Goal: Task Accomplishment & Management: Manage account settings

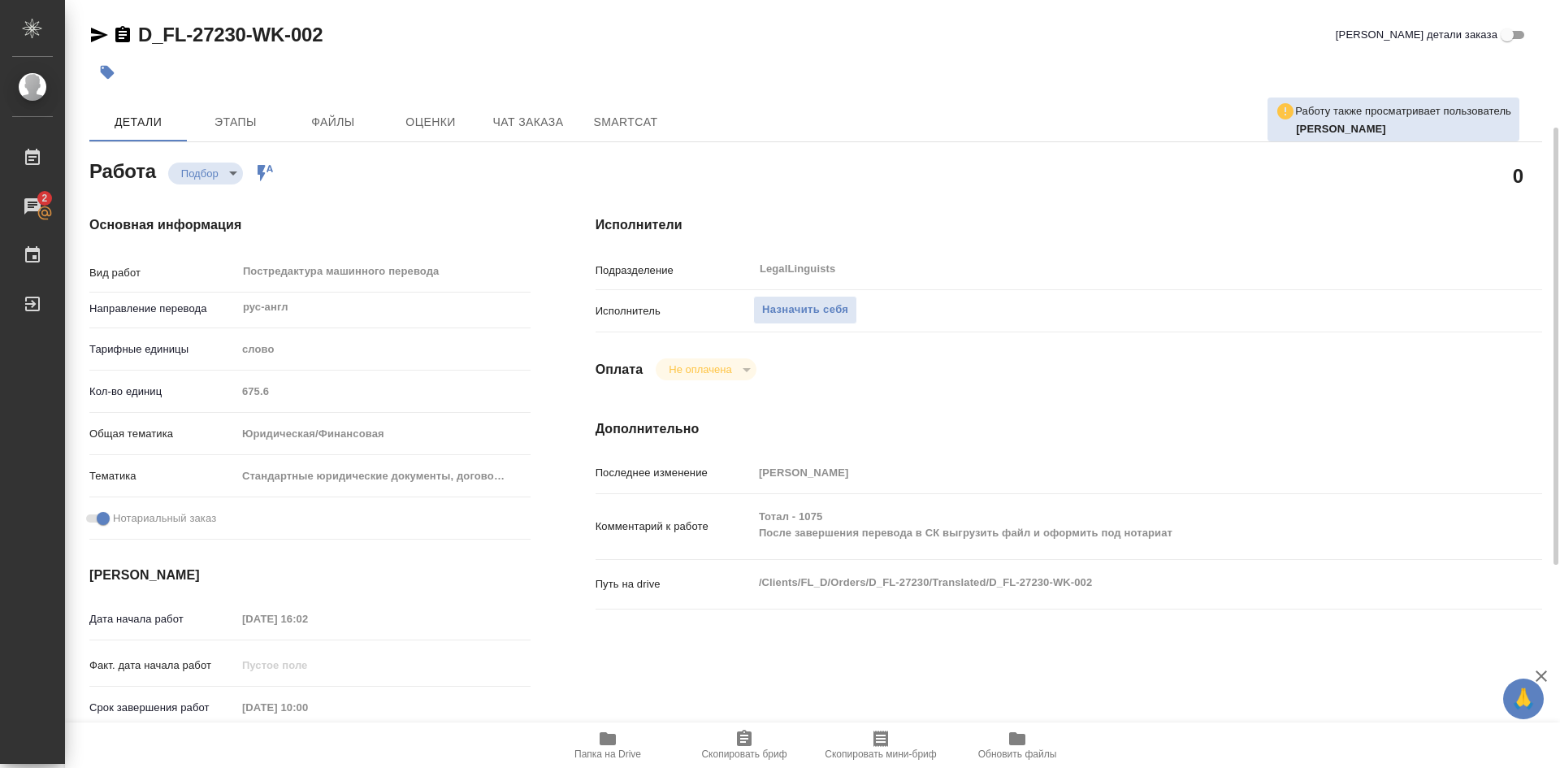
scroll to position [81, 0]
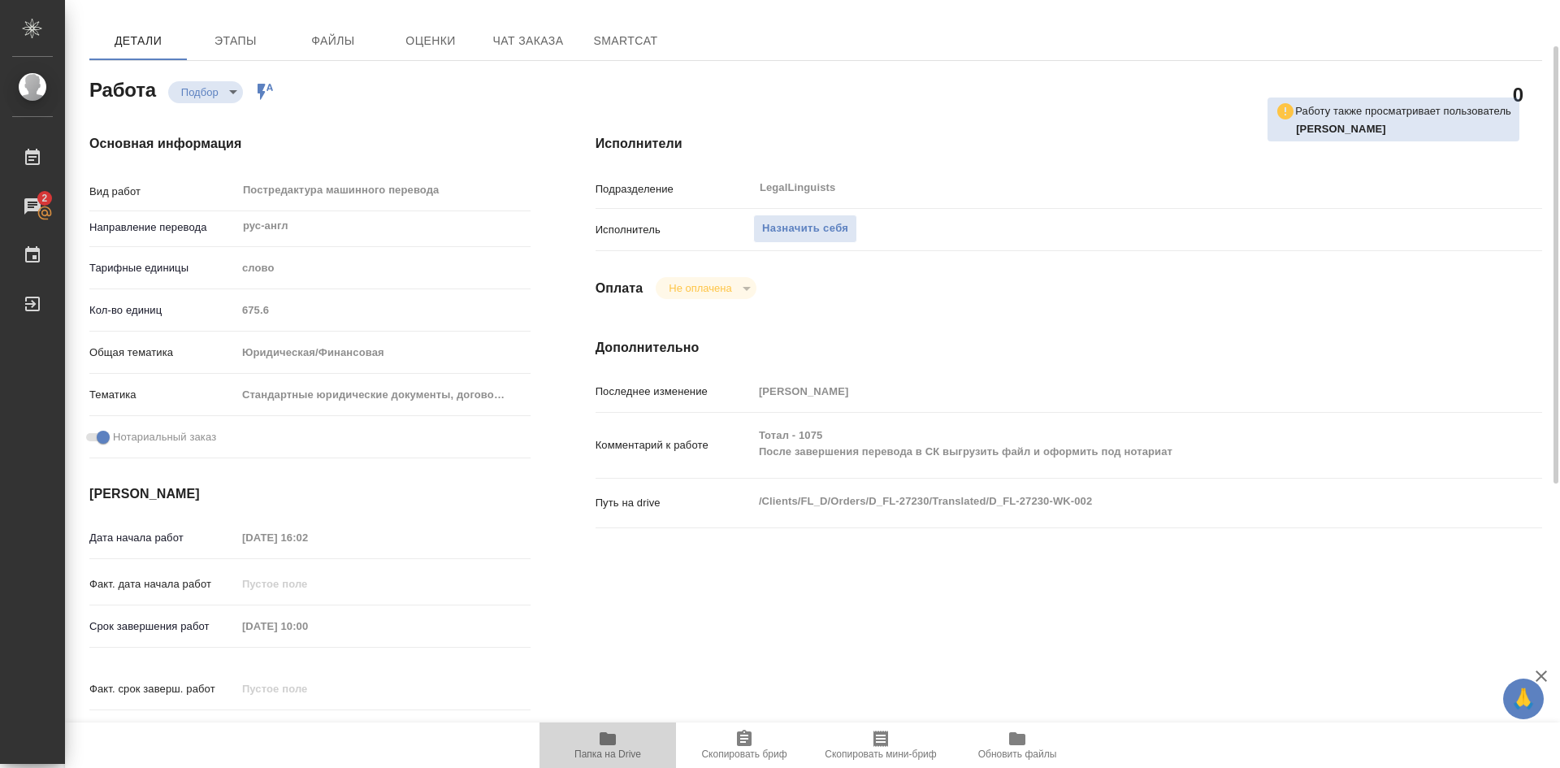
click at [616, 739] on icon "button" at bounding box center [608, 738] width 16 height 13
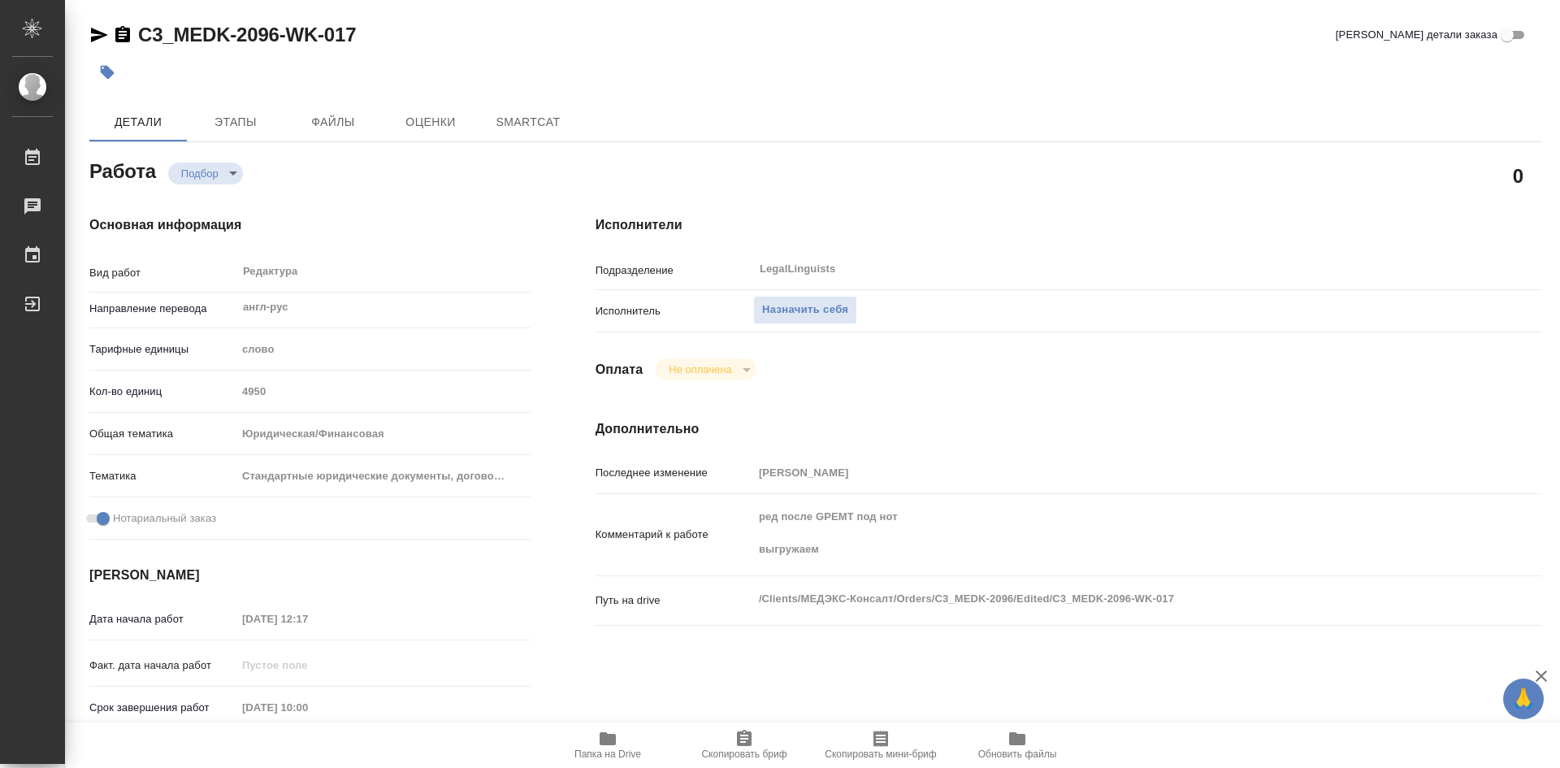
type textarea "x"
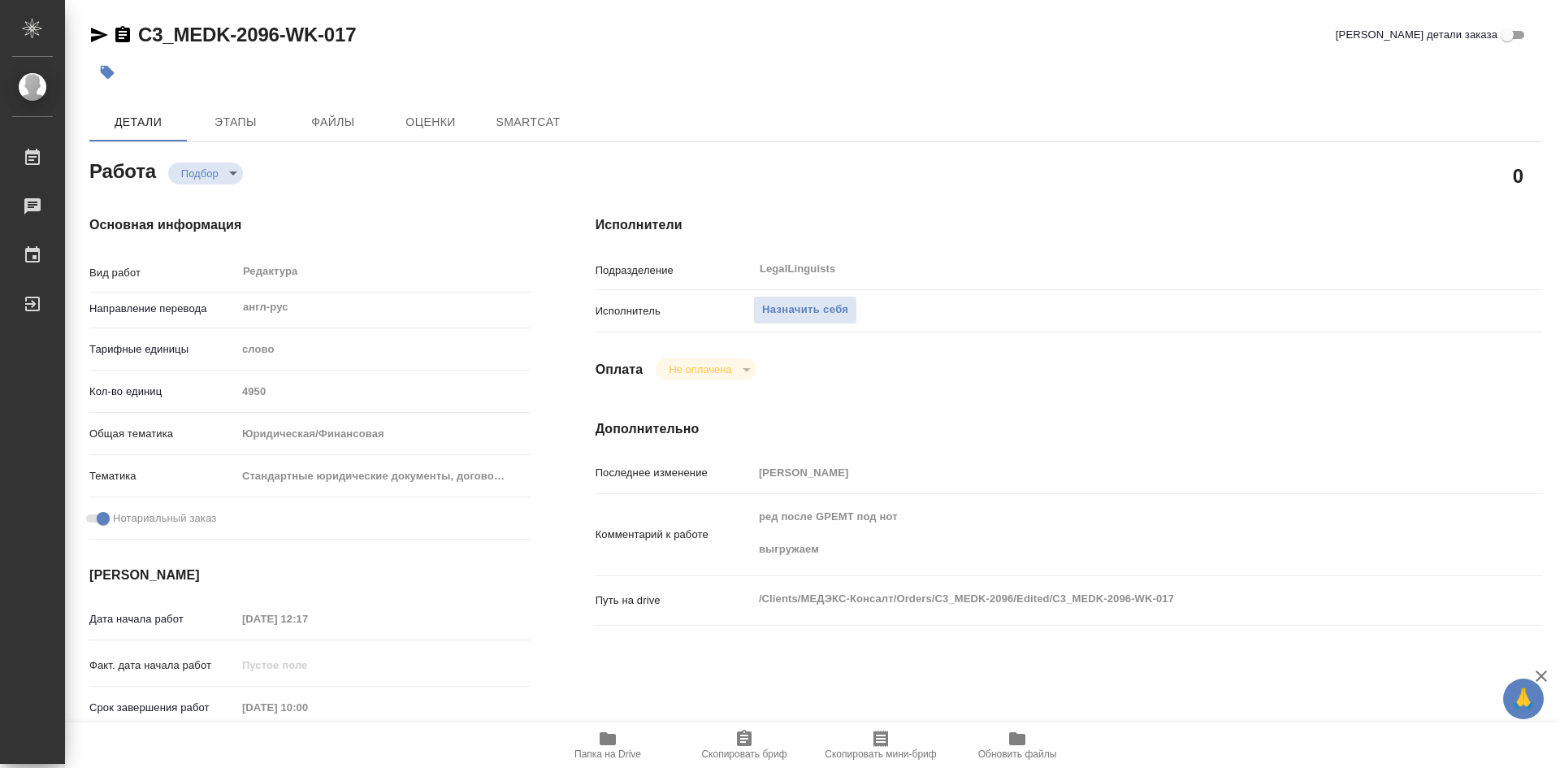
type textarea "x"
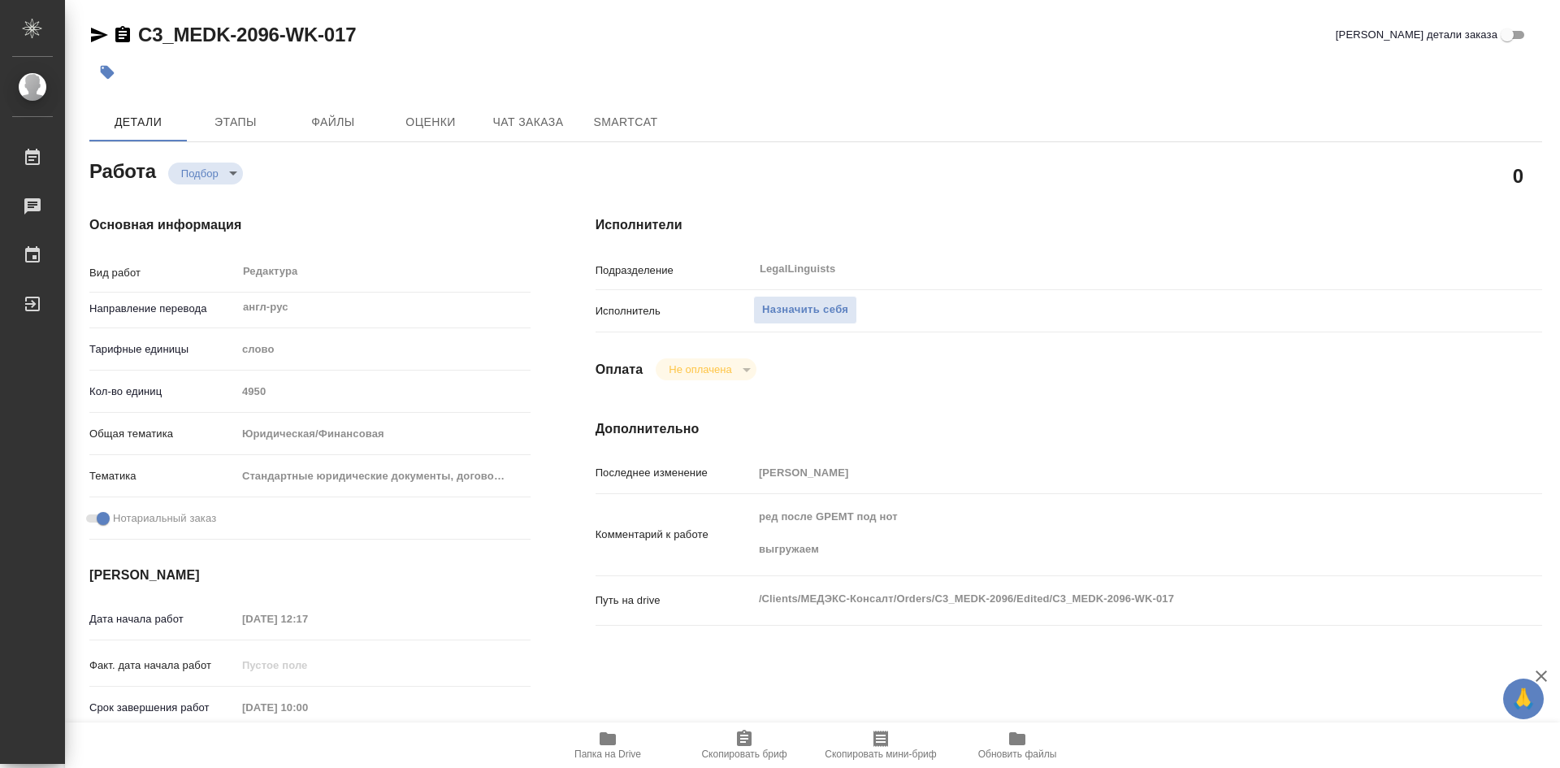
type textarea "x"
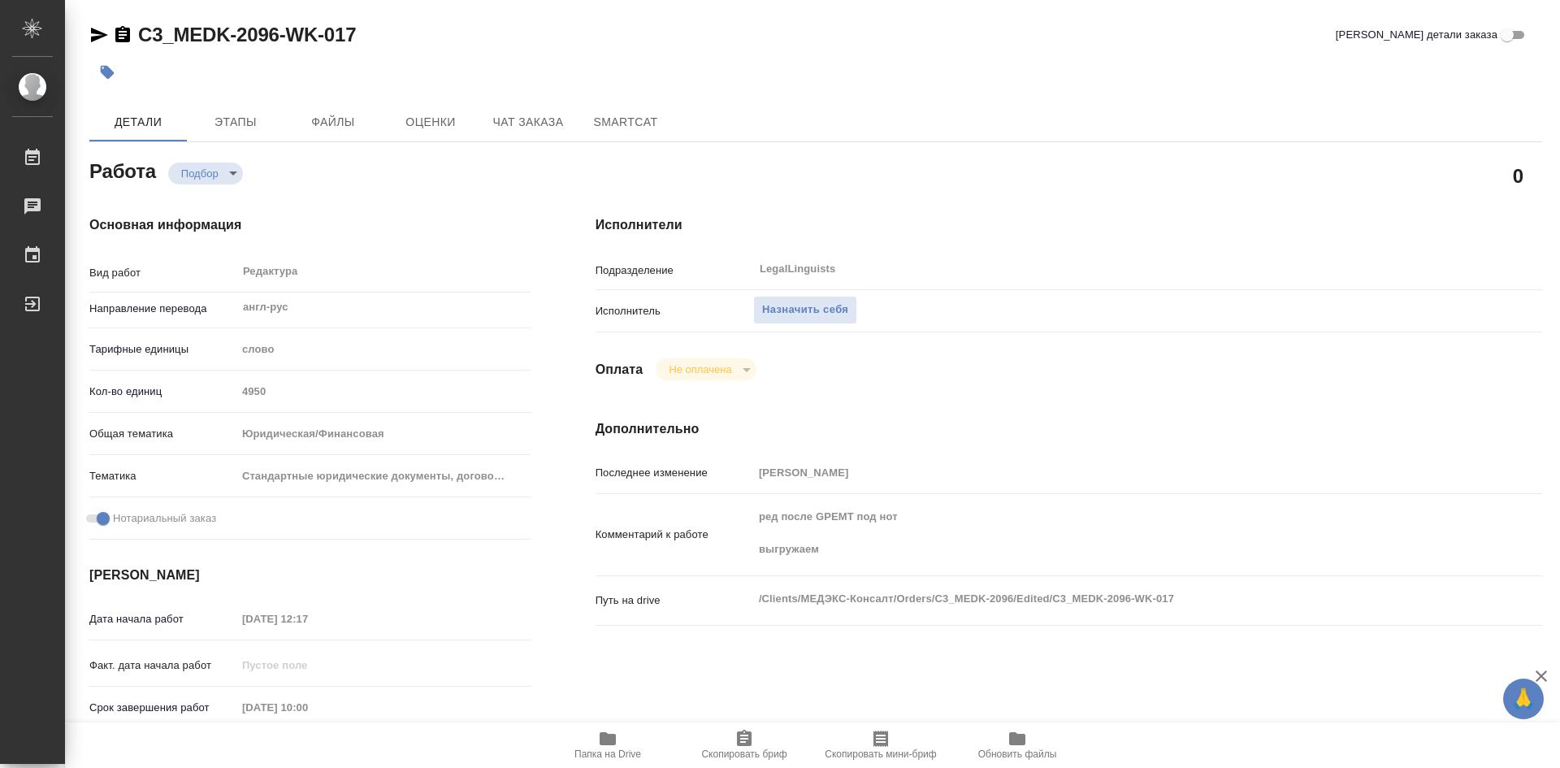
type textarea "x"
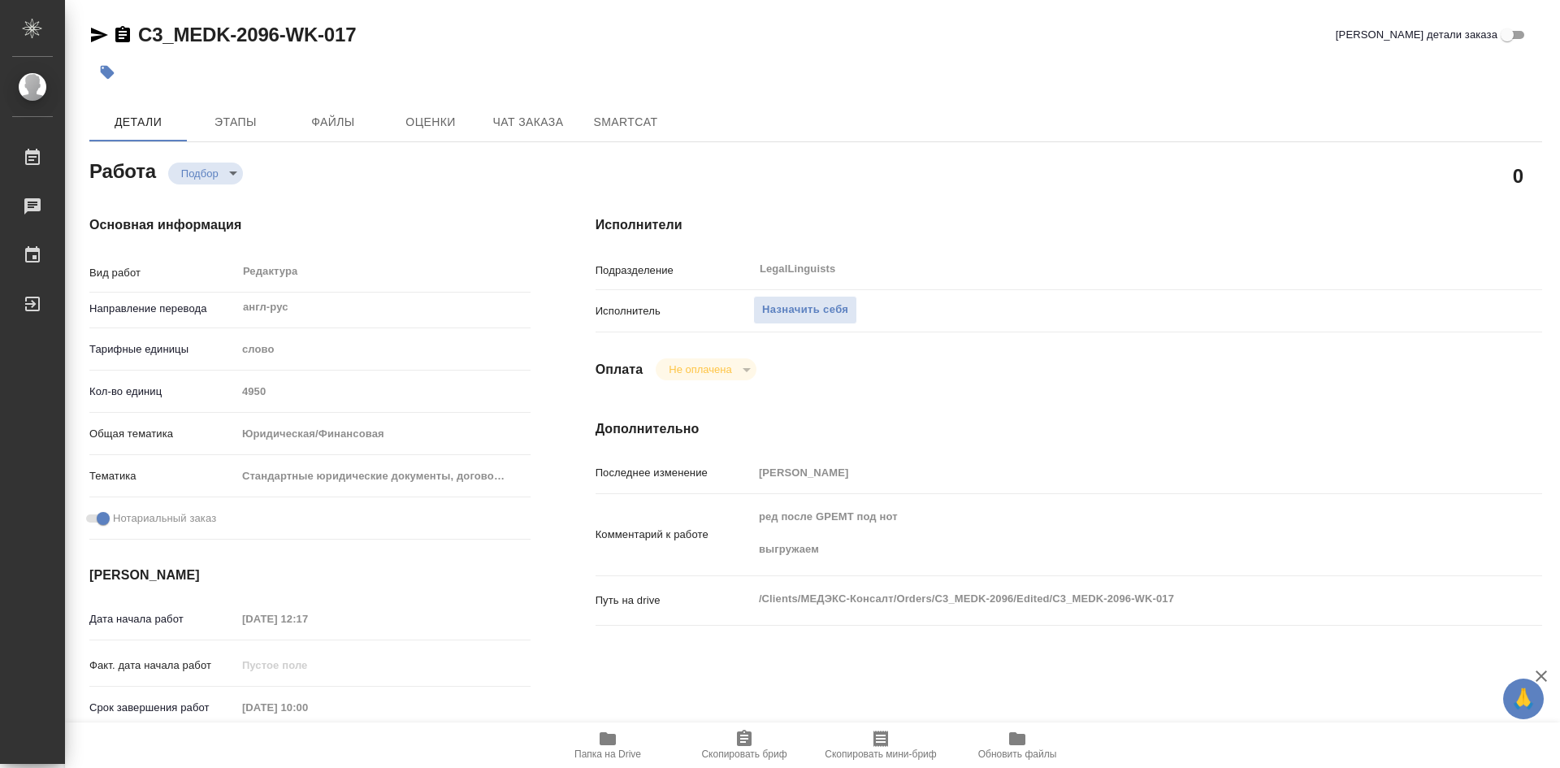
type textarea "x"
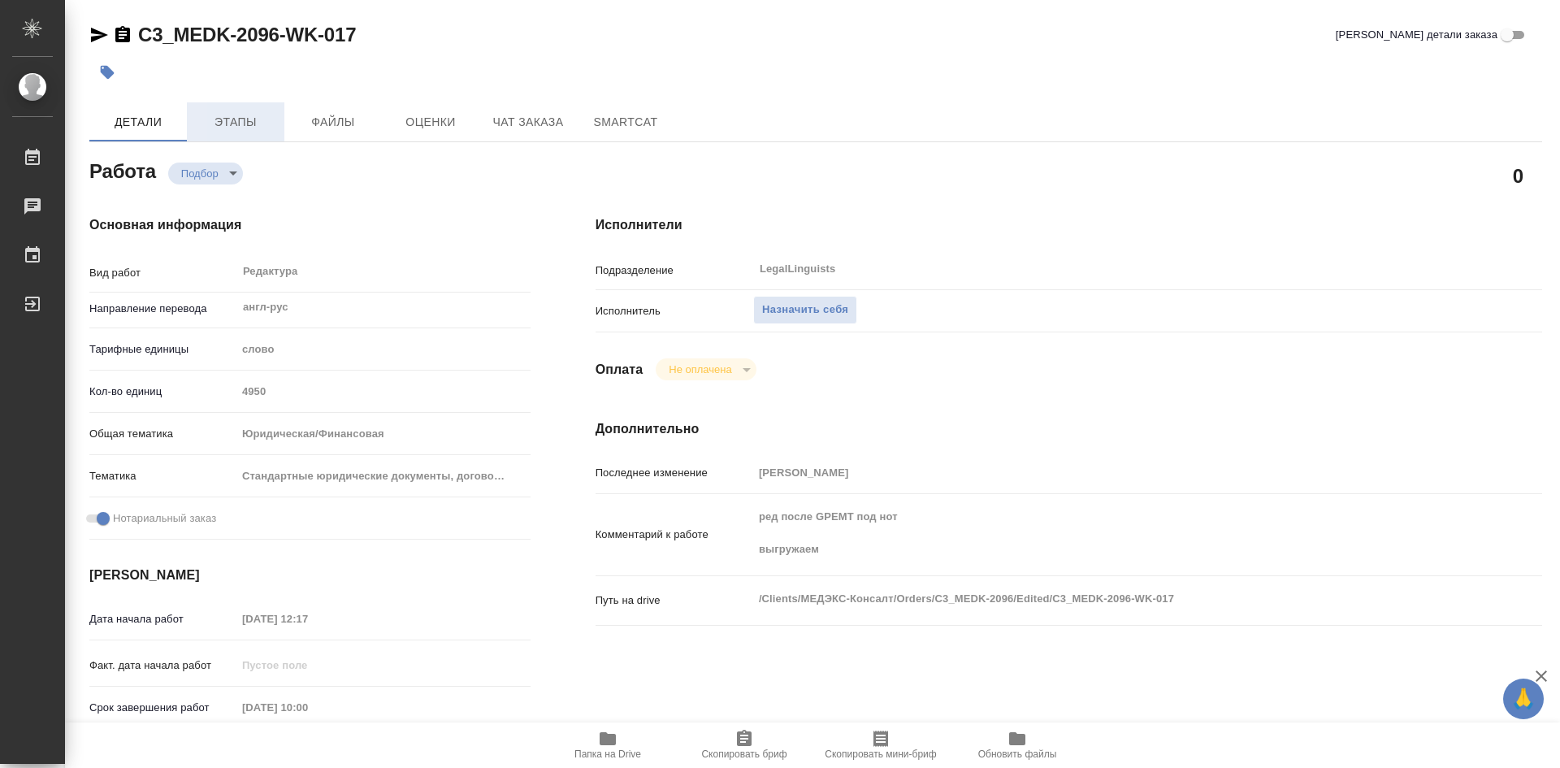
type textarea "x"
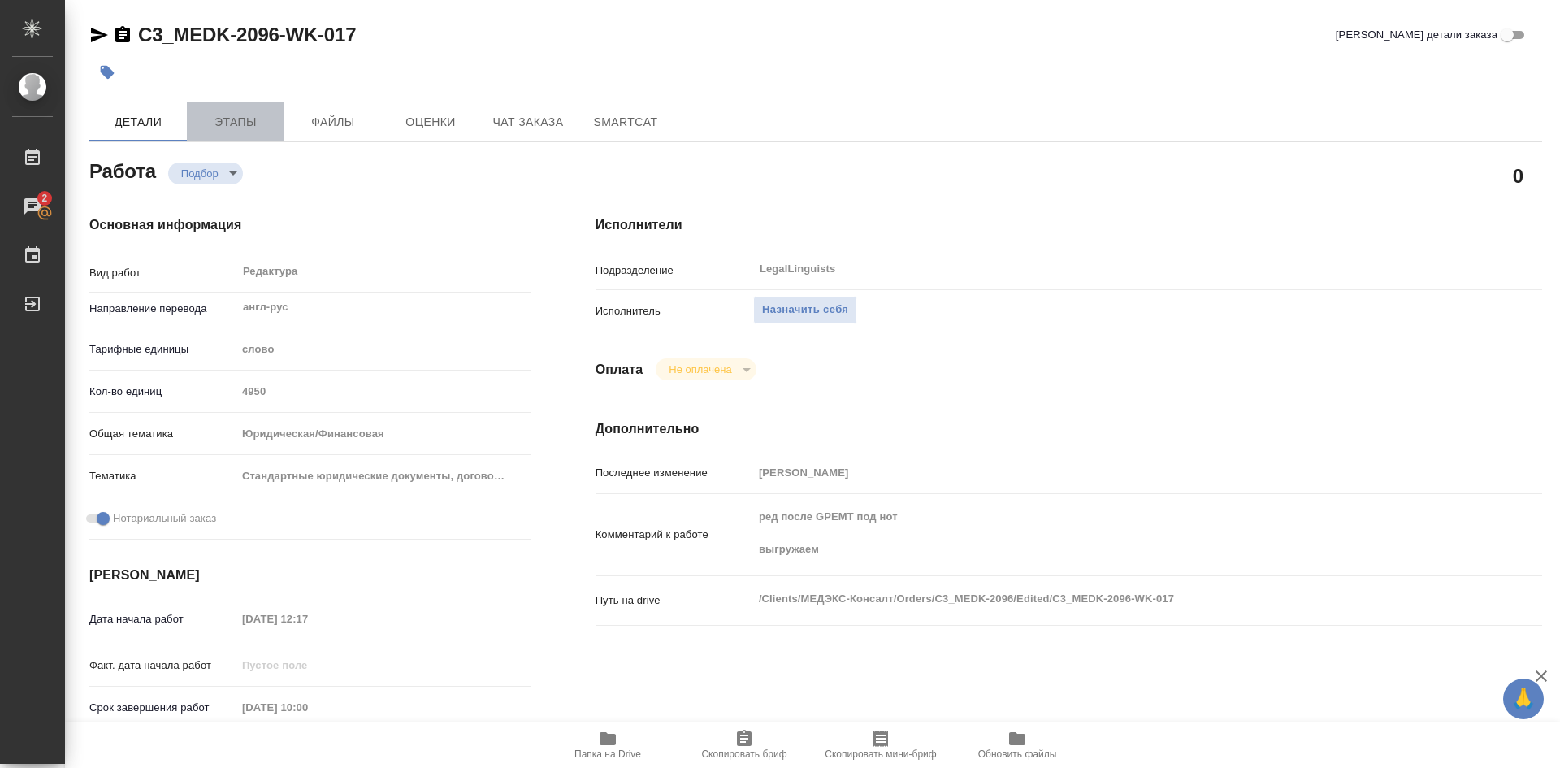
click at [225, 128] on span "Этапы" at bounding box center [236, 122] width 78 height 20
type textarea "x"
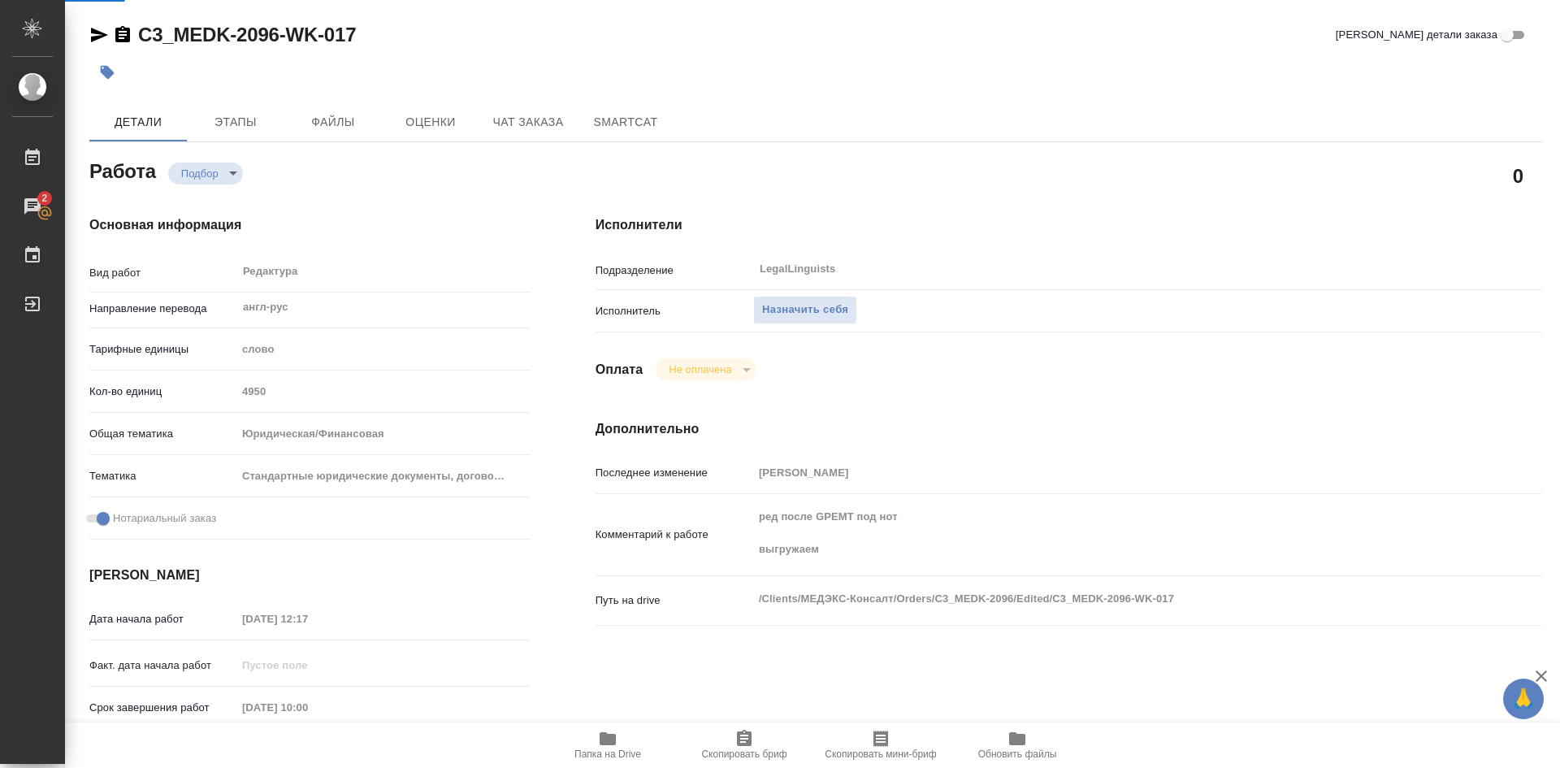
type textarea "x"
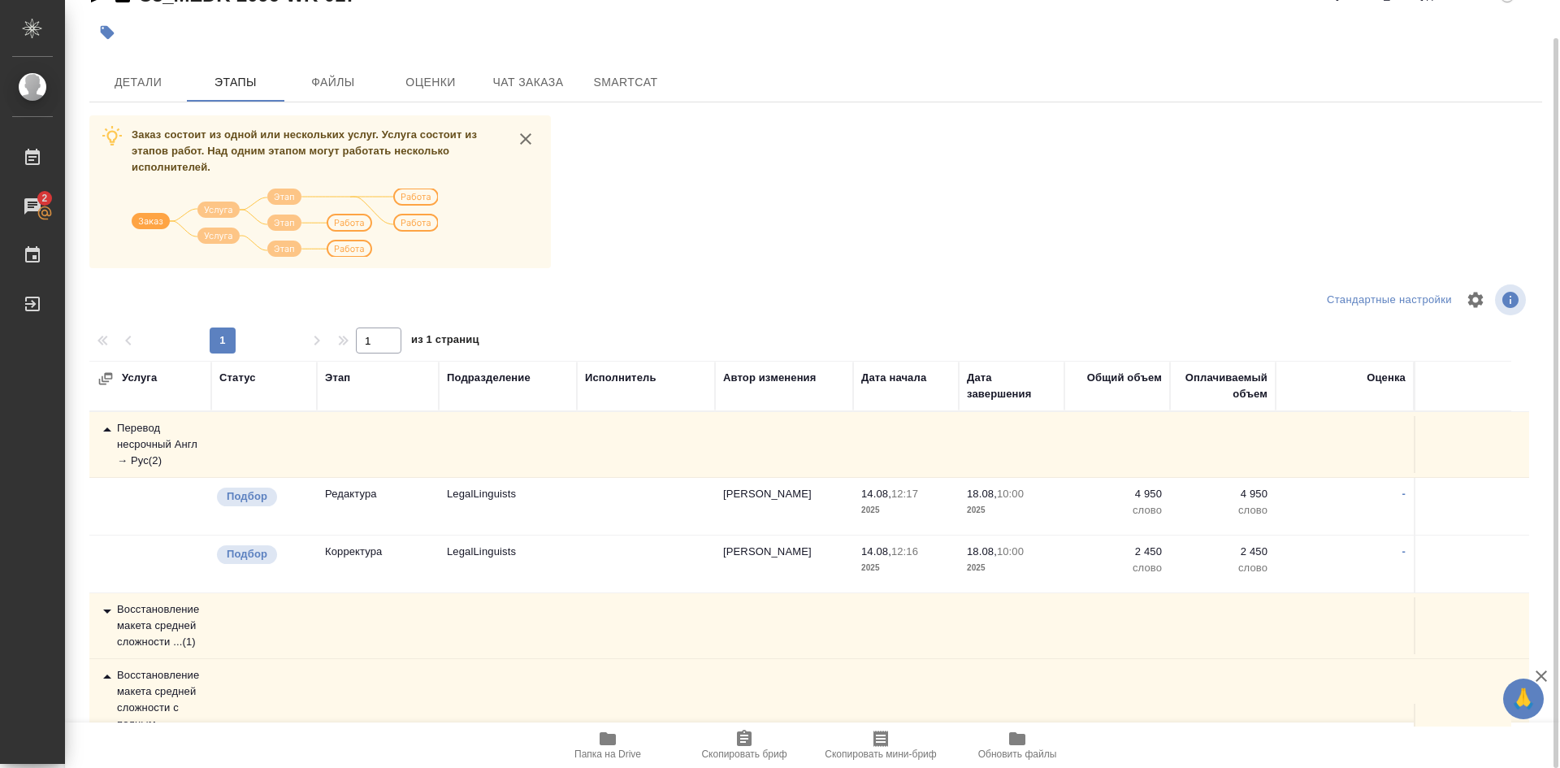
click at [164, 431] on div "Перевод несрочный Англ → Рус ( 2 )" at bounding box center [151, 444] width 106 height 49
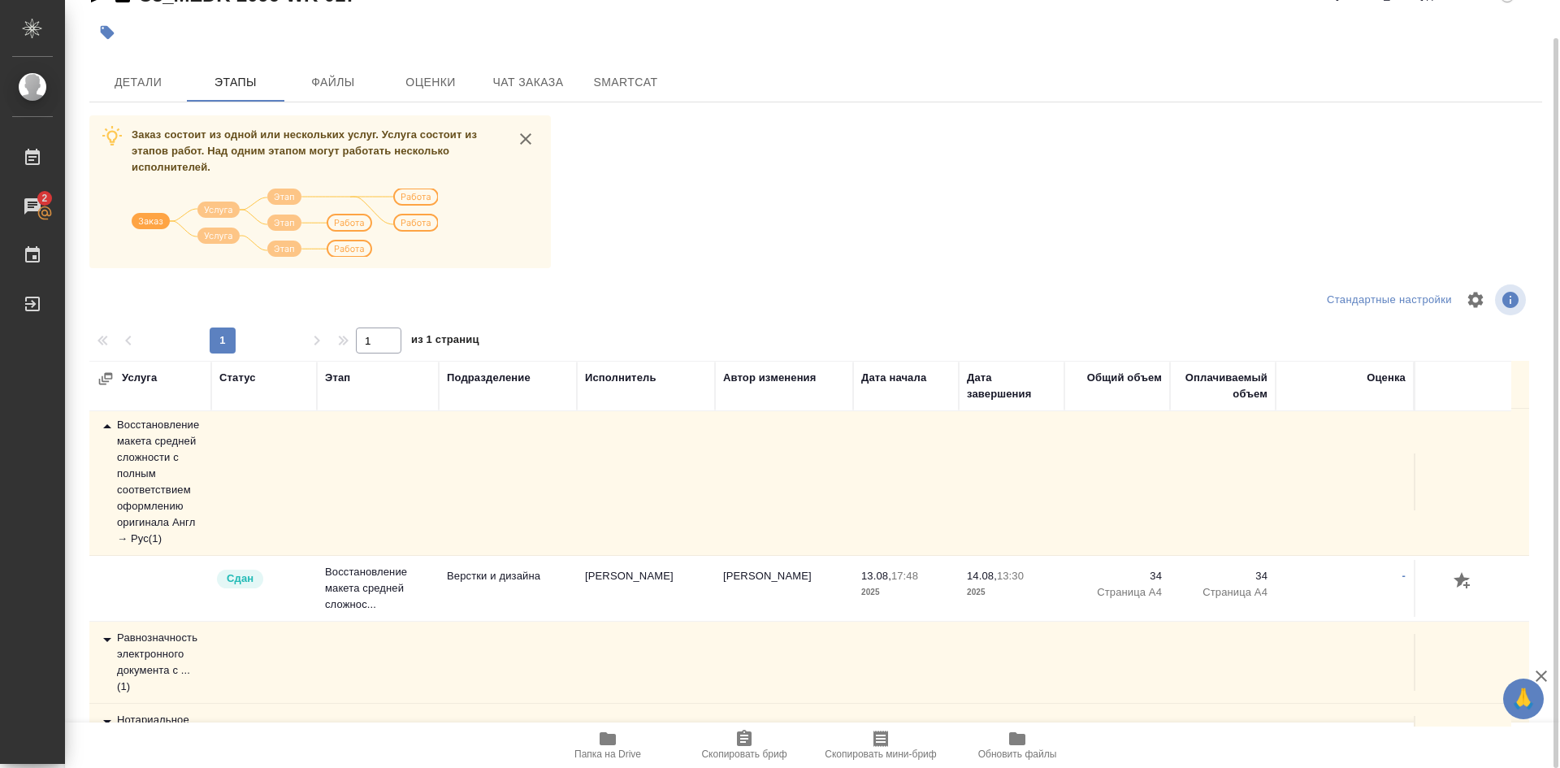
scroll to position [194, 0]
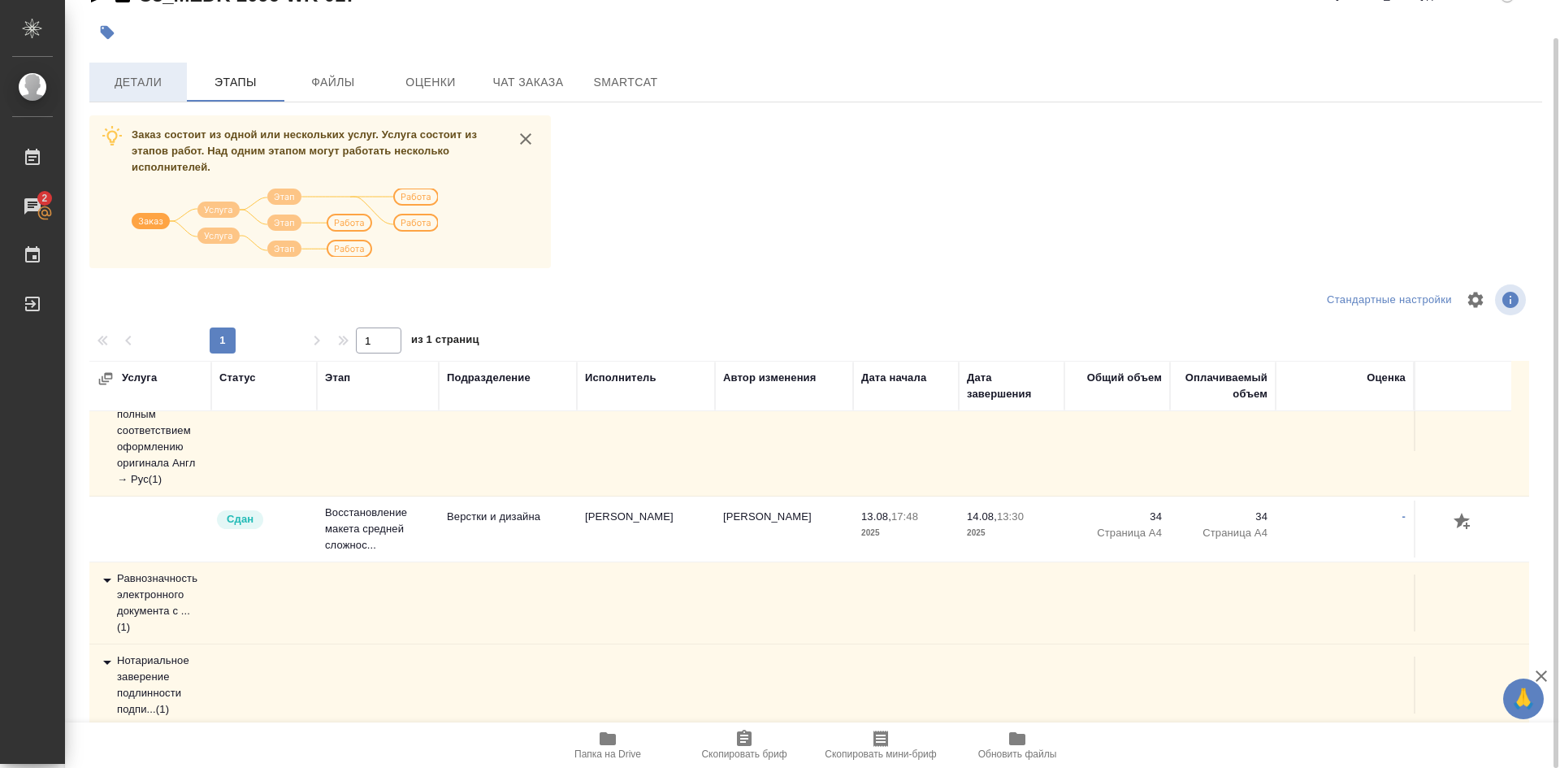
click at [148, 80] on span "Детали" at bounding box center [138, 82] width 78 height 20
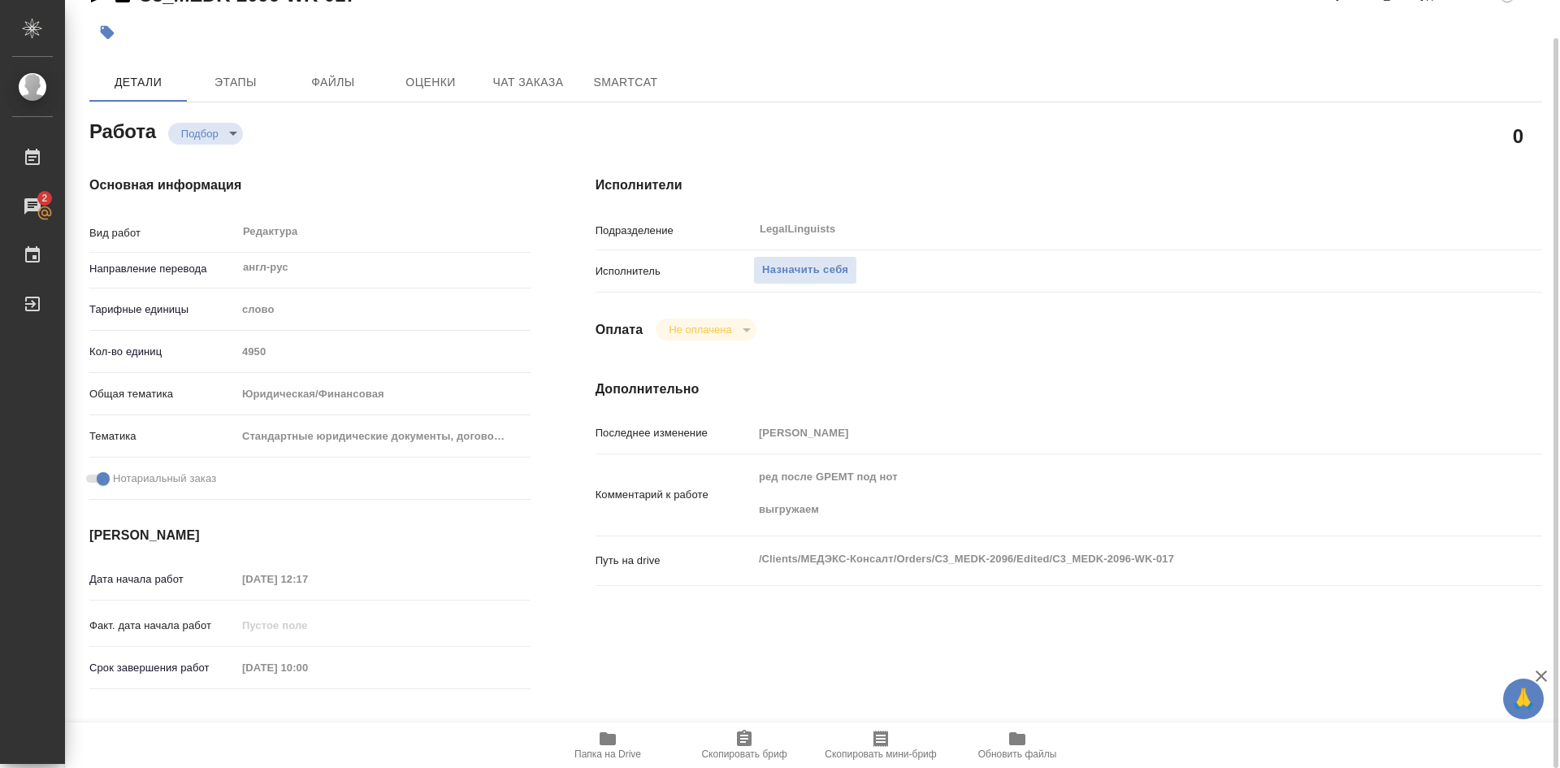
type textarea "x"
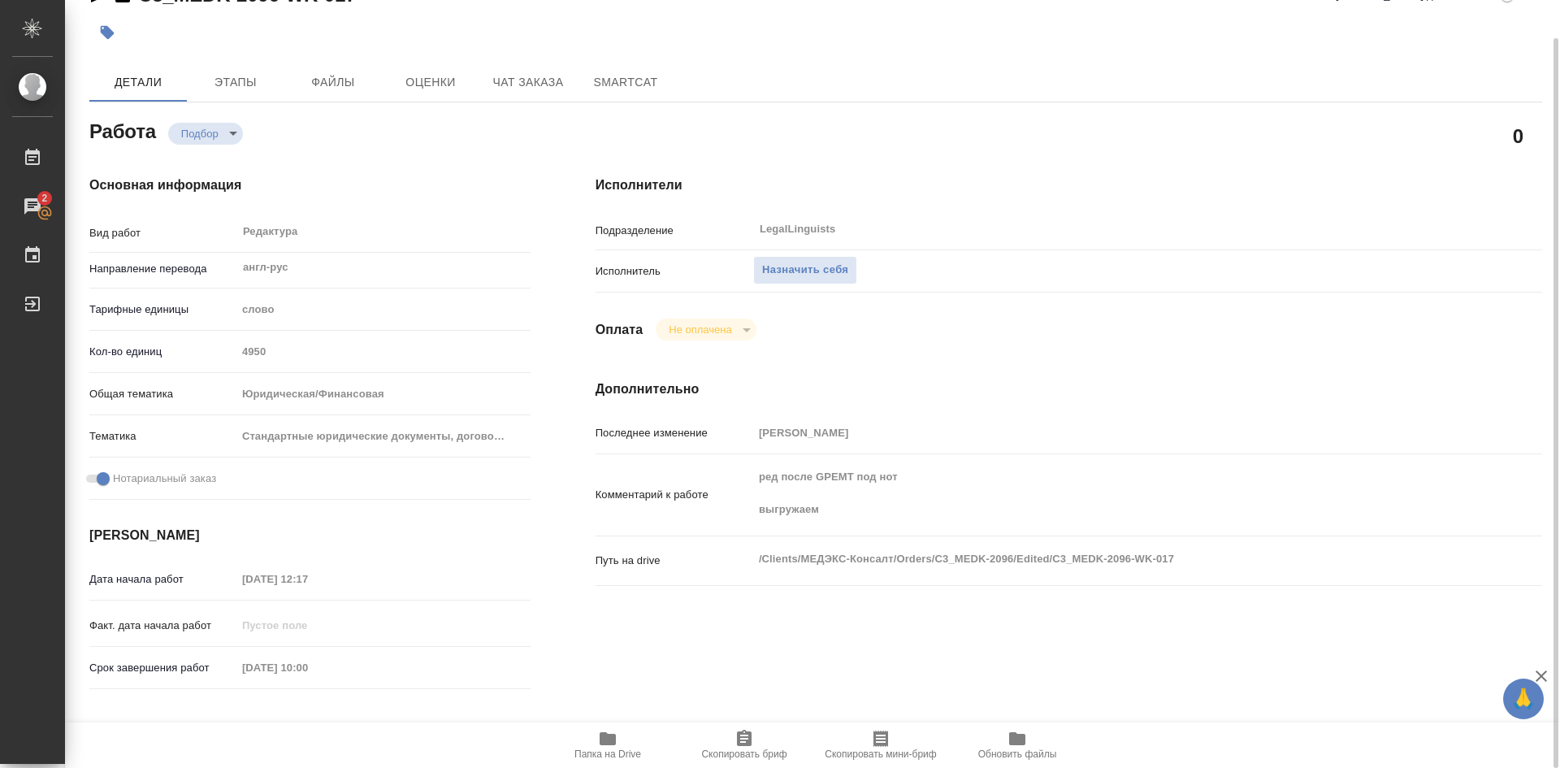
type textarea "x"
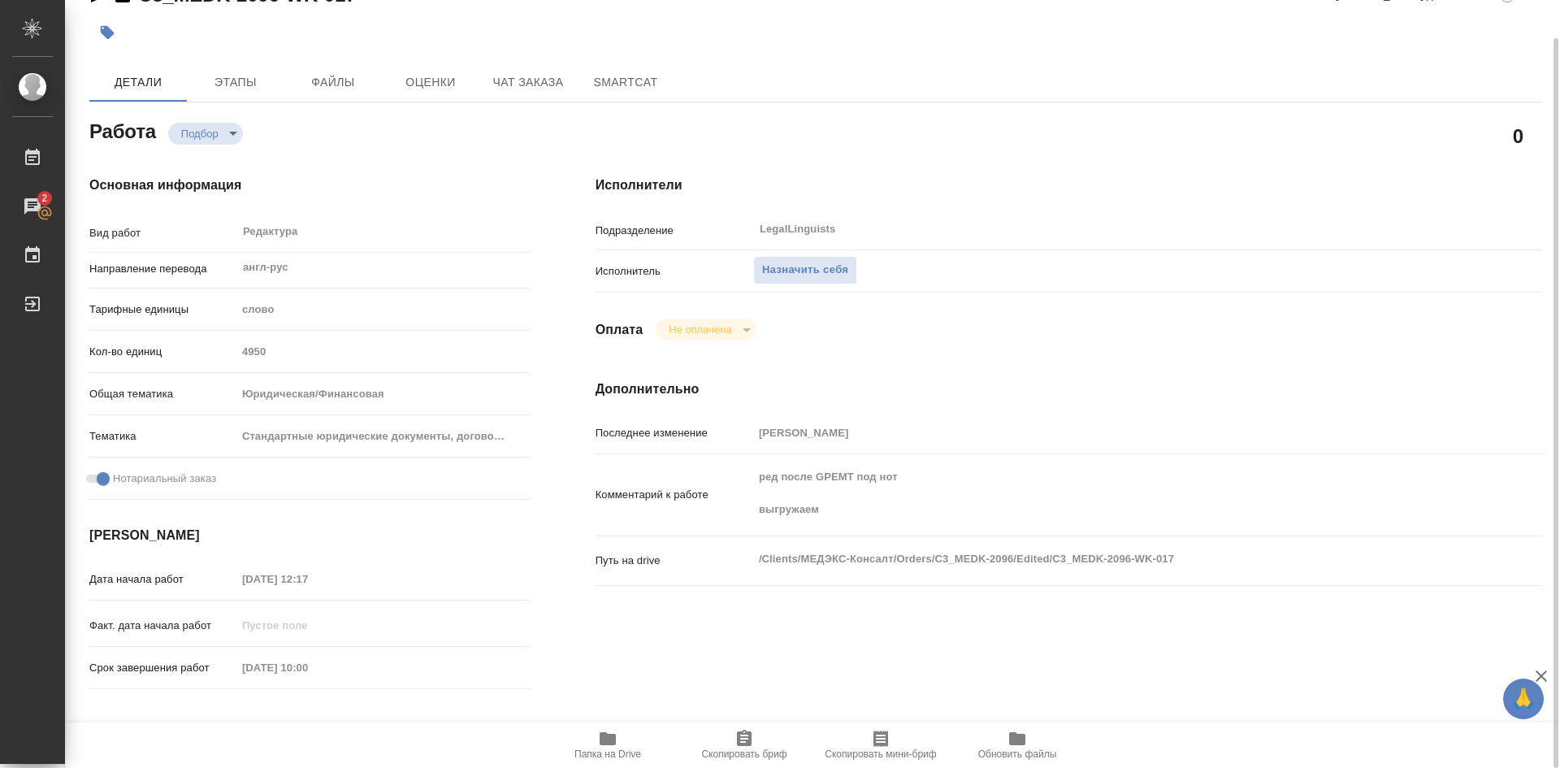
type textarea "x"
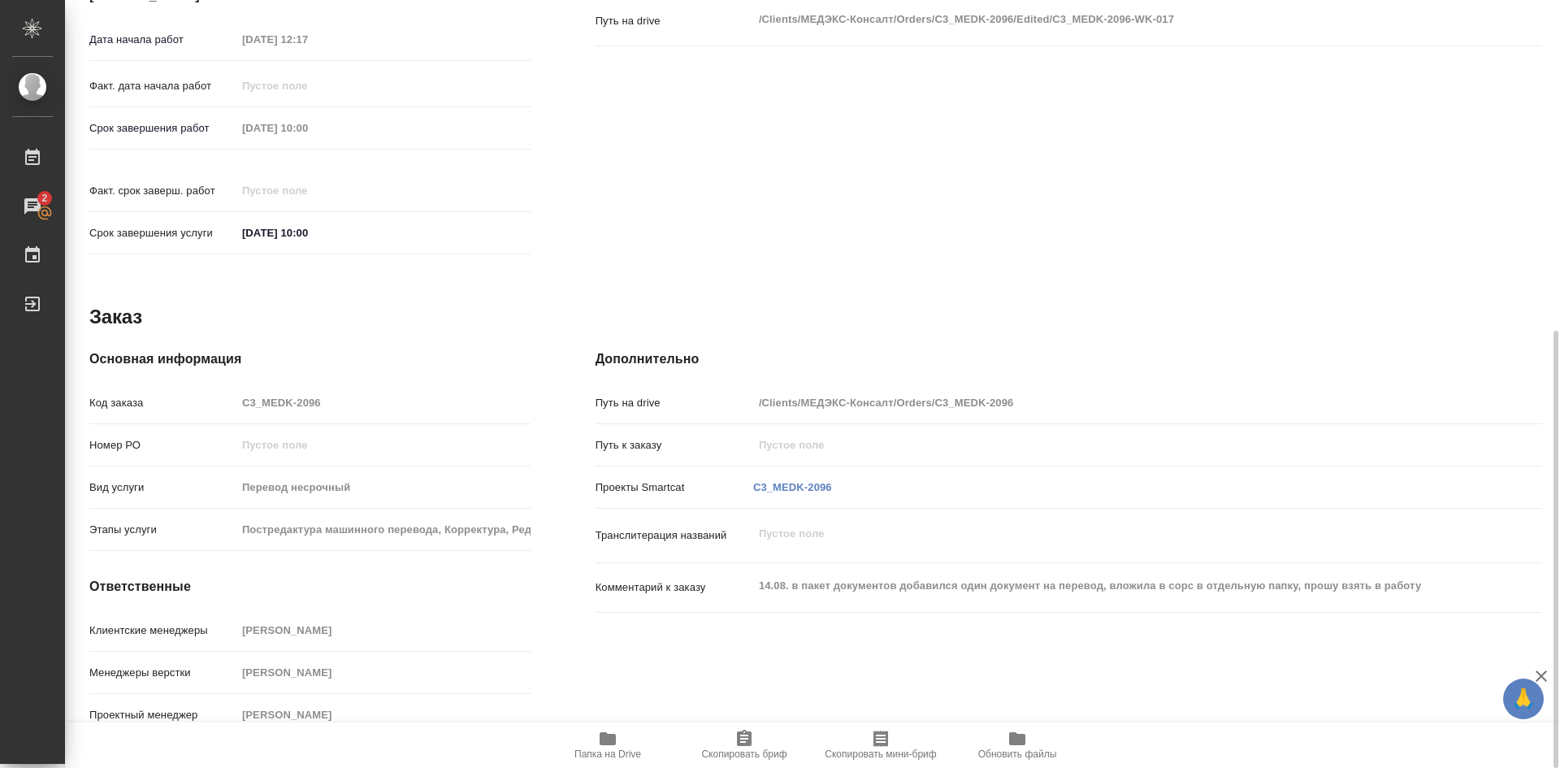
scroll to position [498, 0]
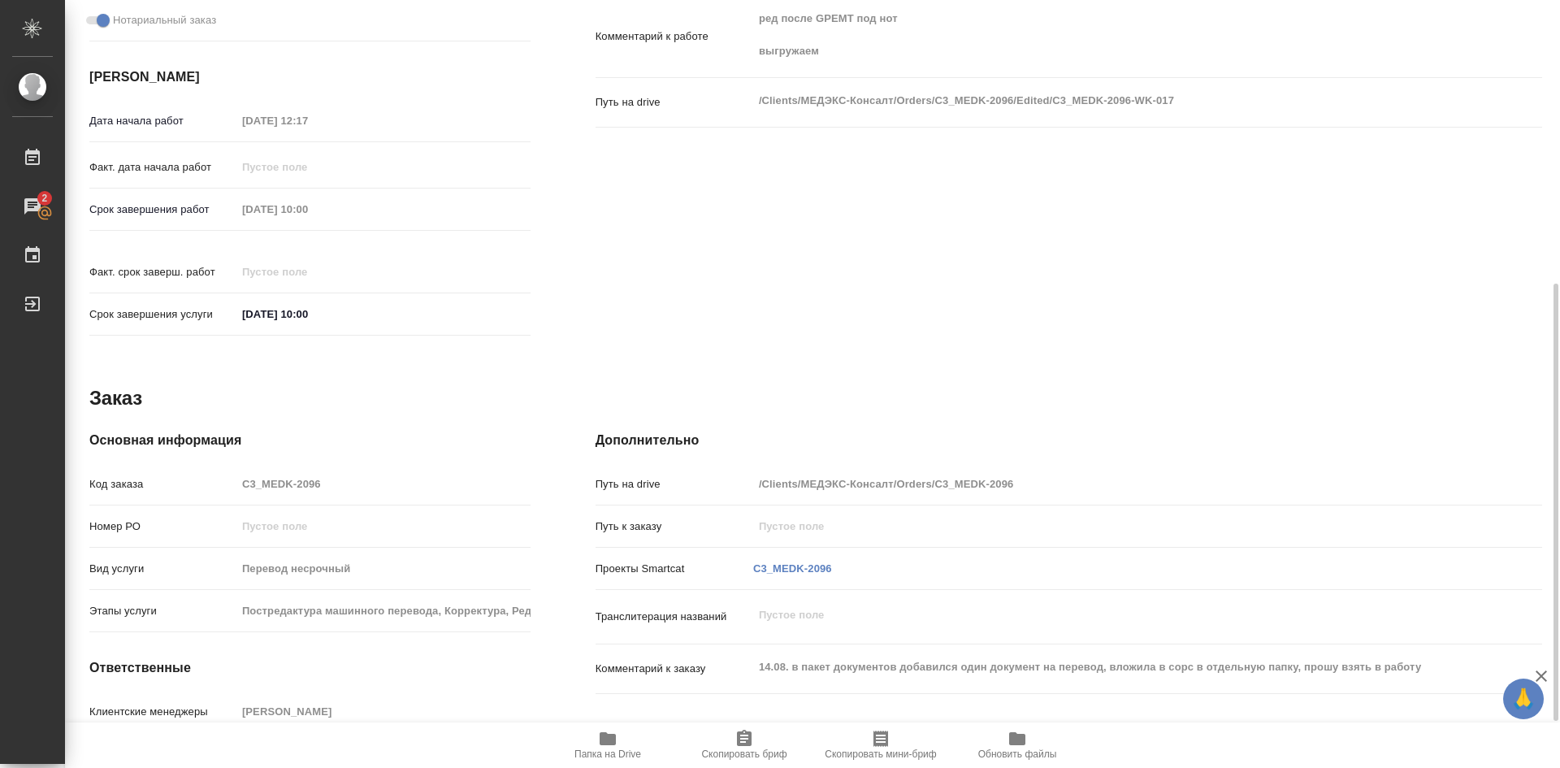
click at [746, 746] on icon "button" at bounding box center [745, 739] width 20 height 20
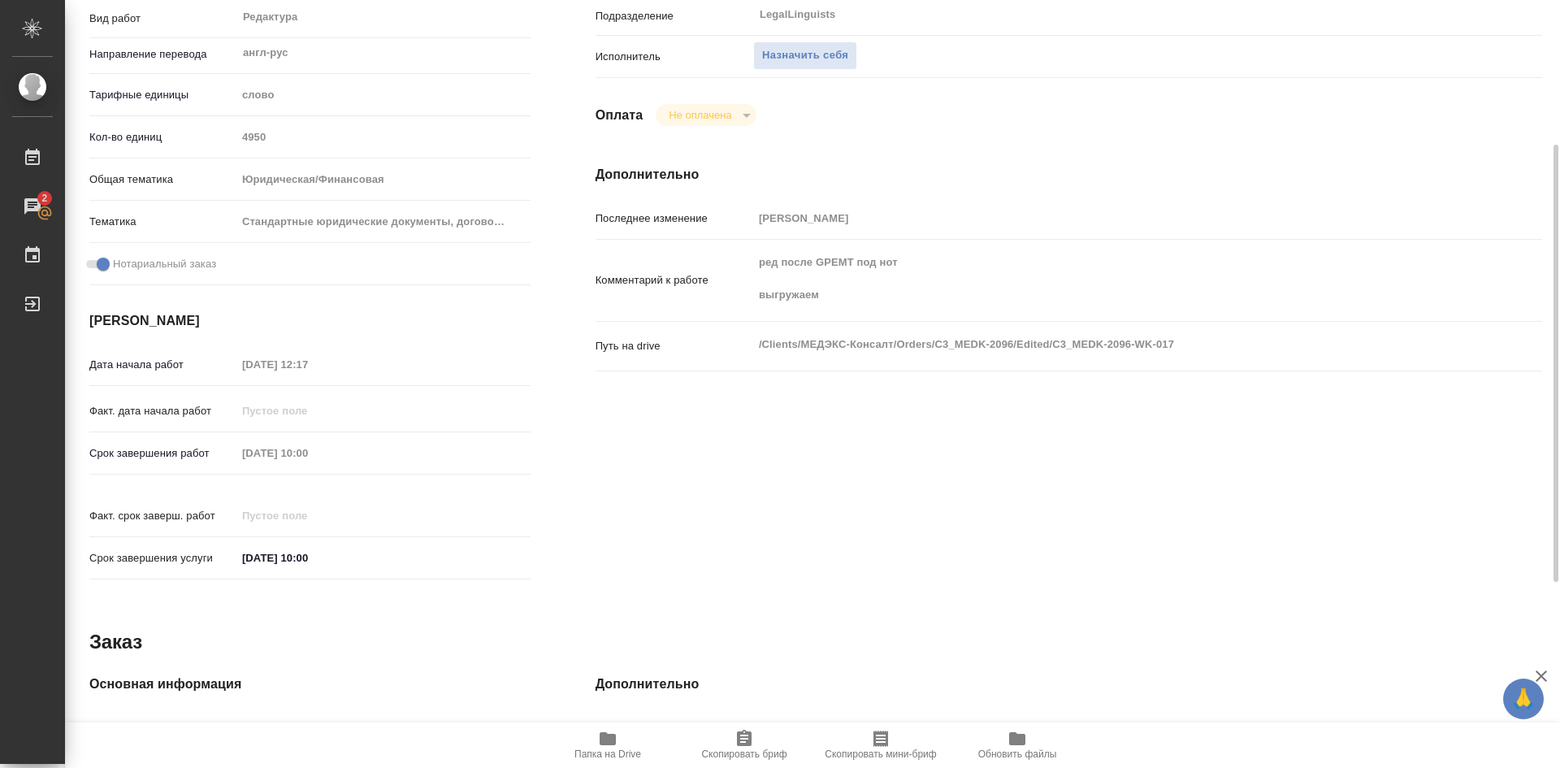
scroll to position [0, 0]
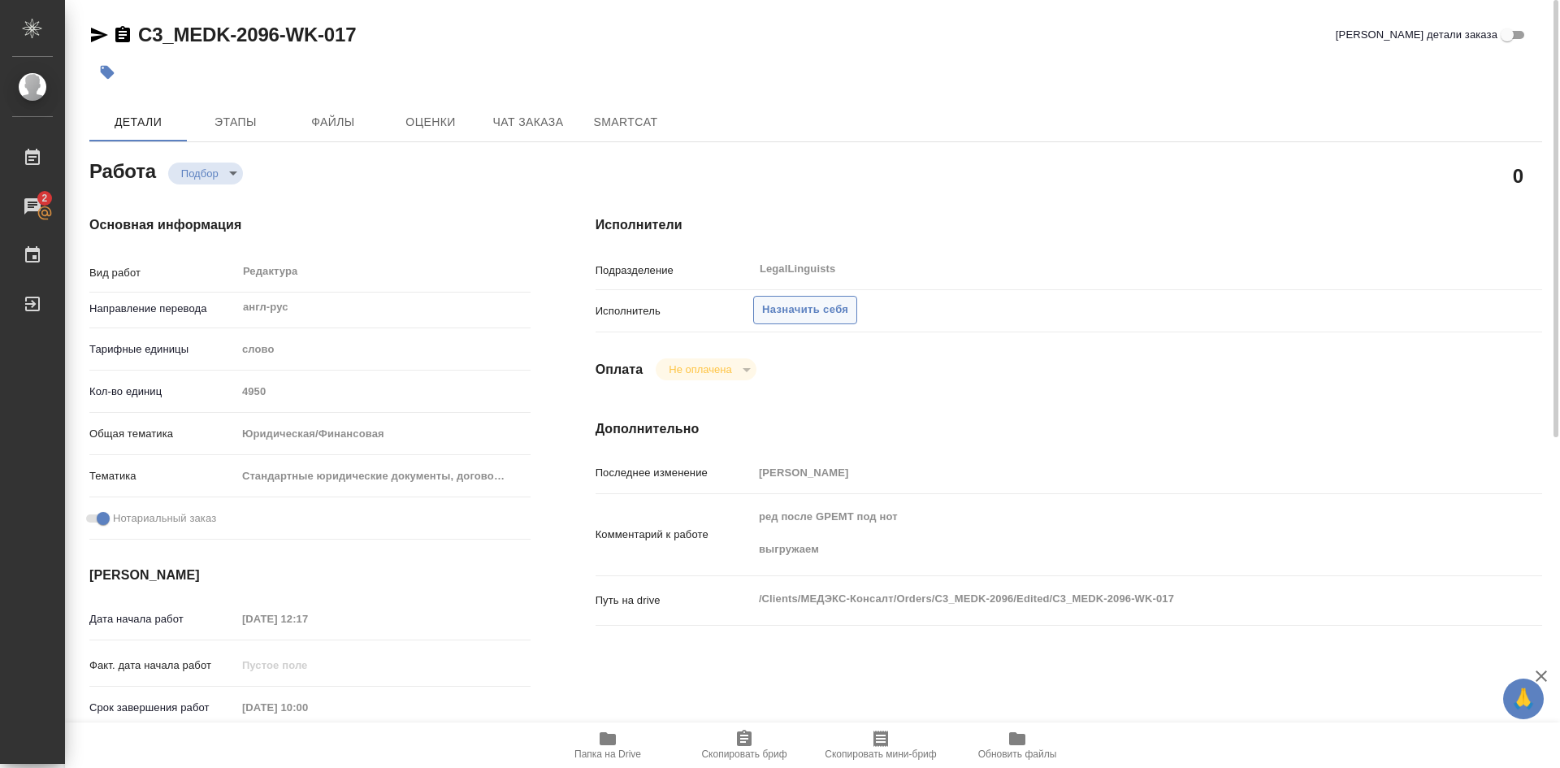
click at [801, 312] on span "Назначить себя" at bounding box center [805, 310] width 86 height 19
type textarea "x"
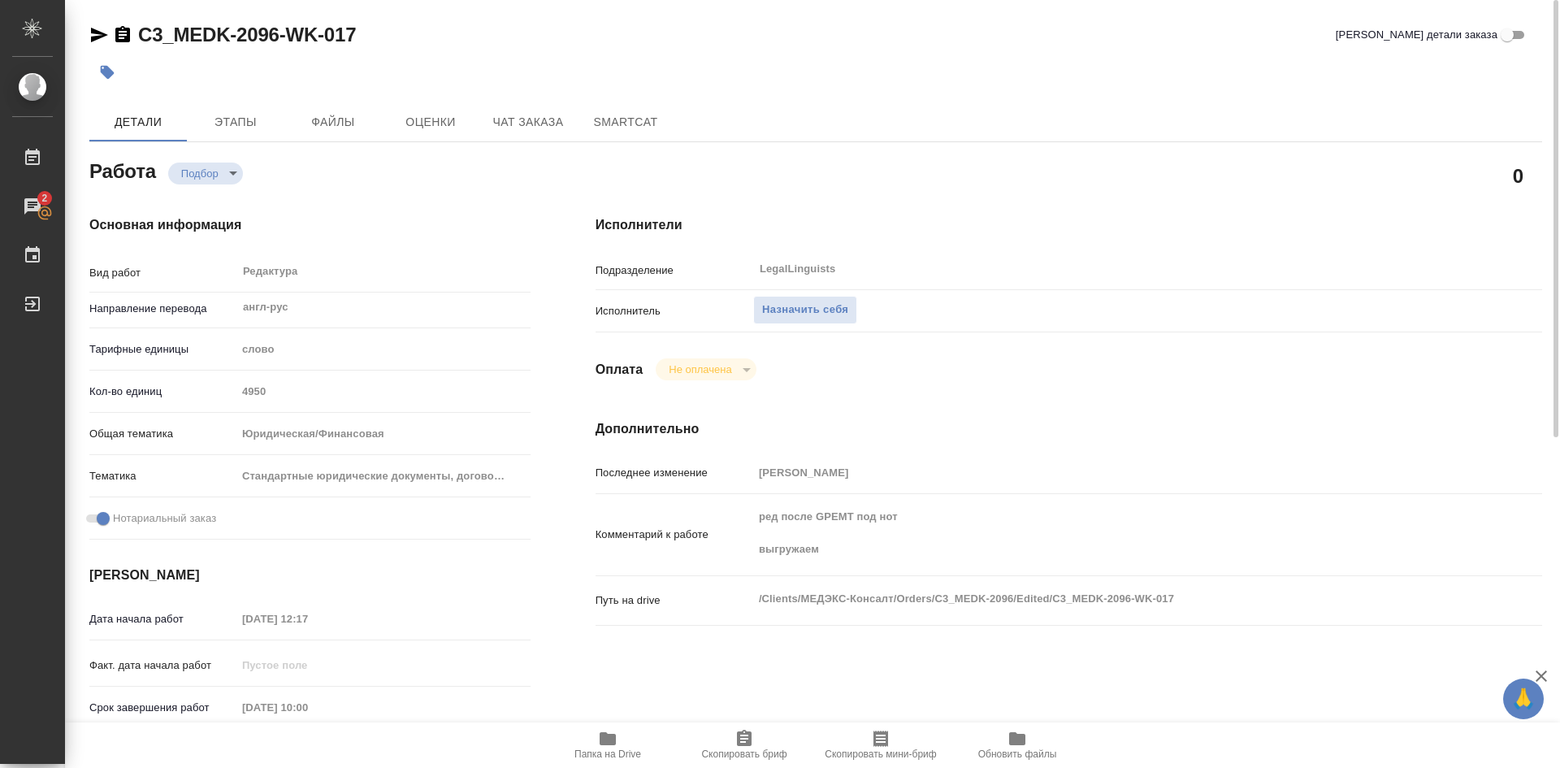
type textarea "x"
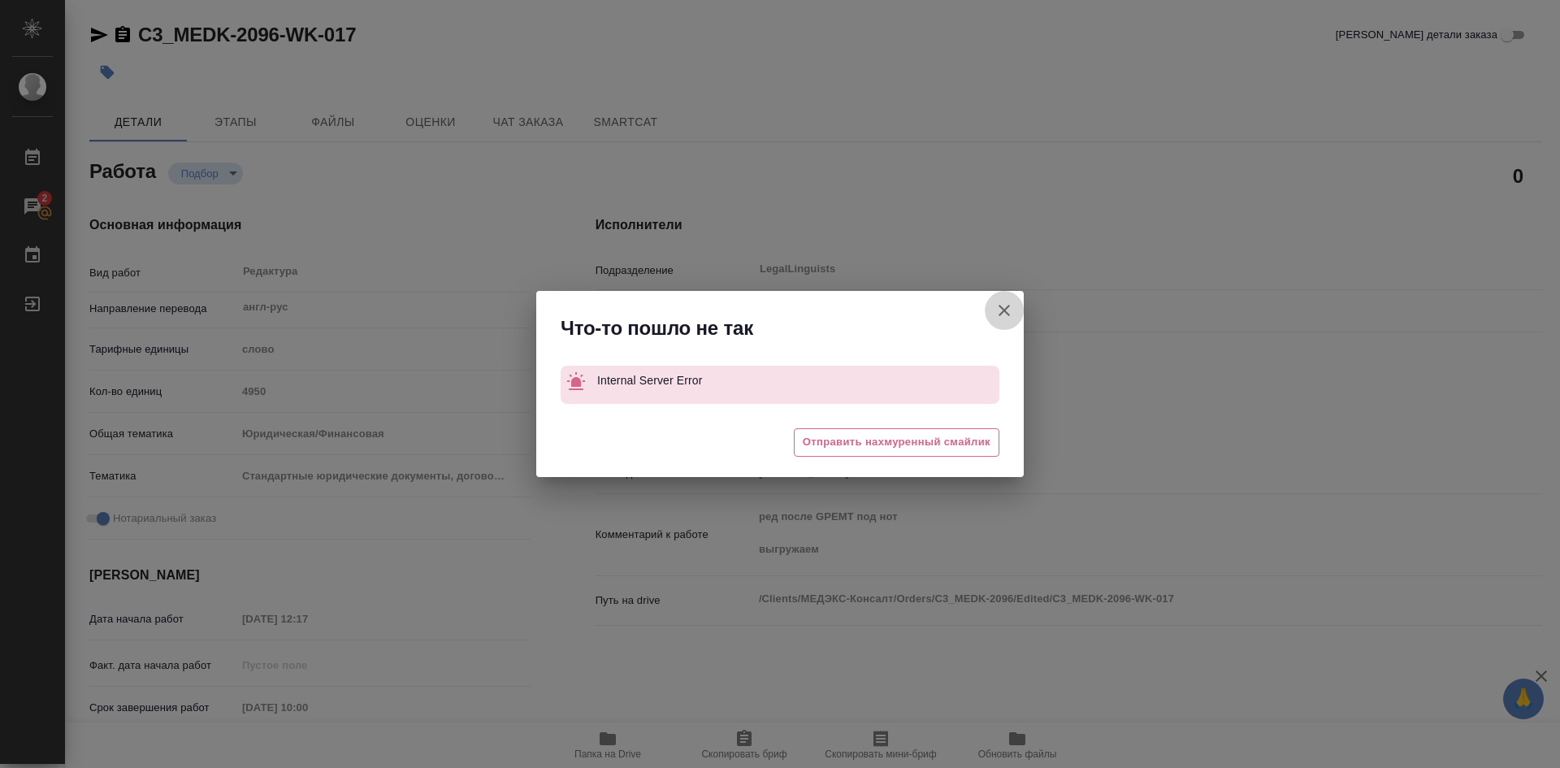
click at [1004, 310] on icon "button" at bounding box center [1004, 310] width 11 height 11
type textarea "x"
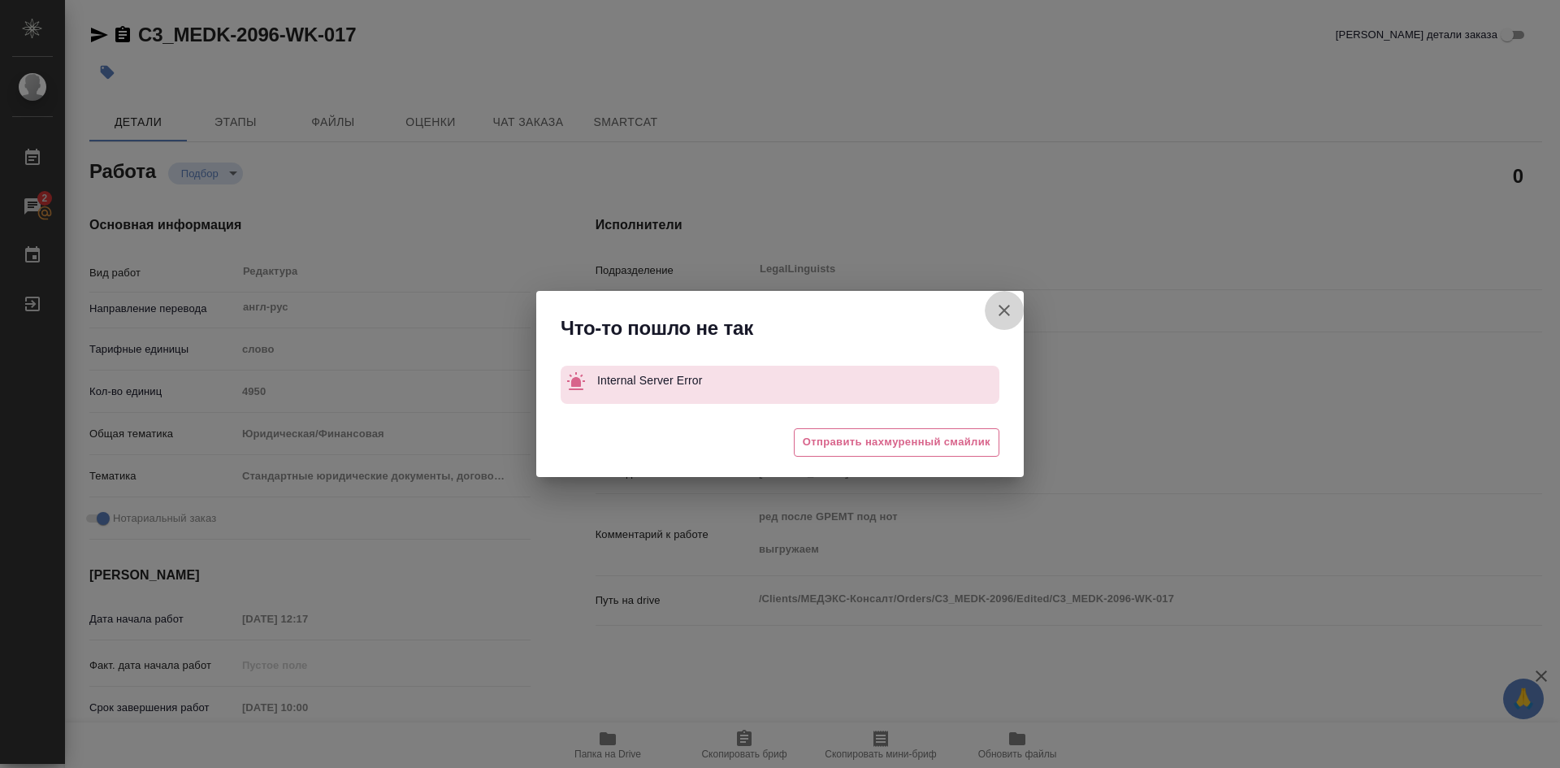
type textarea "x"
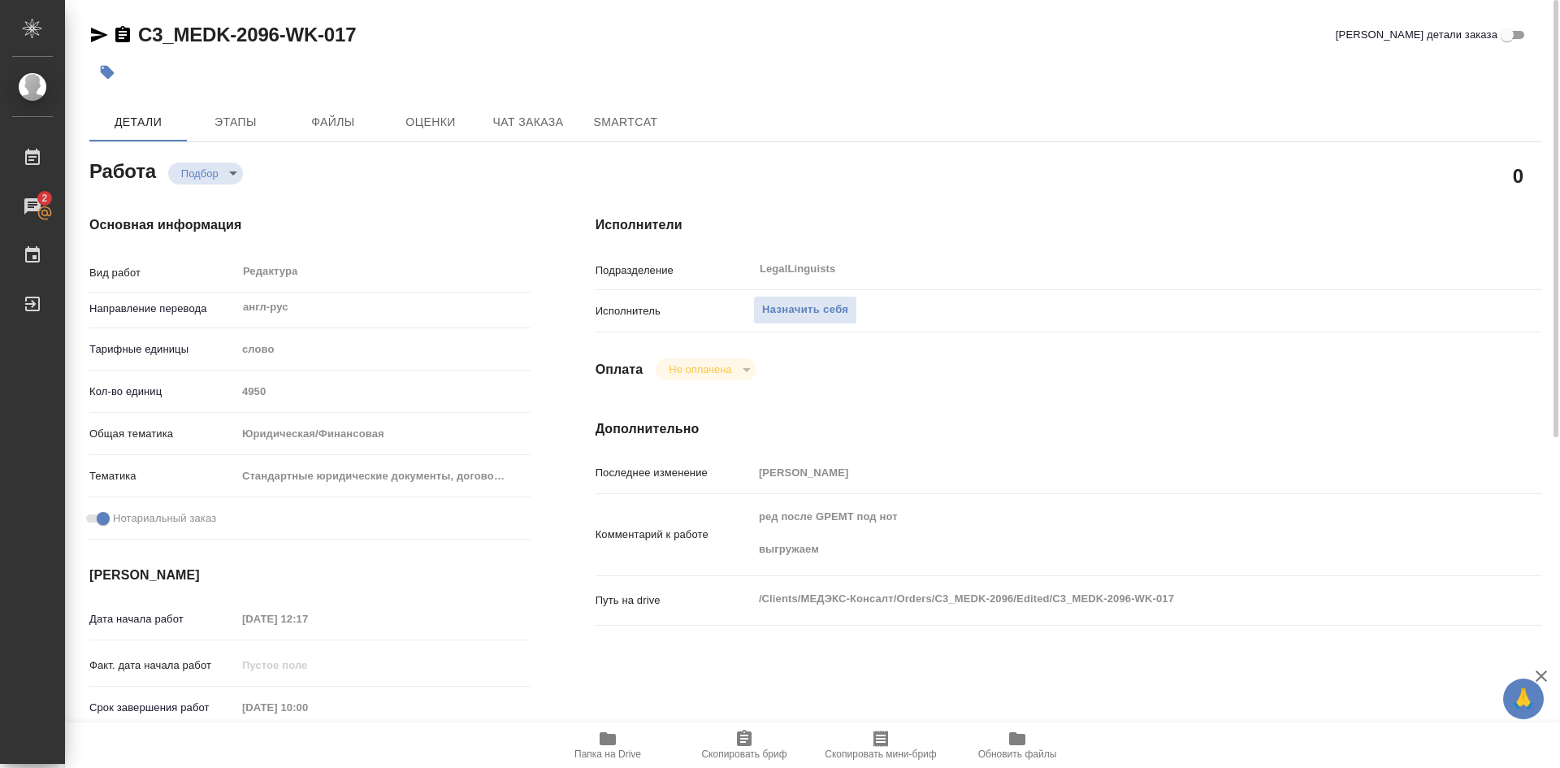
scroll to position [163, 0]
